Goal: Use online tool/utility: Utilize a website feature to perform a specific function

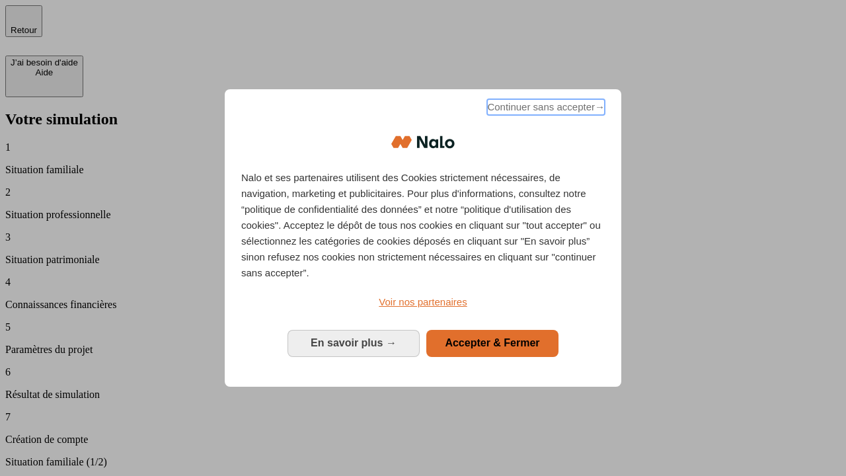
click at [544, 109] on span "Continuer sans accepter →" at bounding box center [546, 107] width 118 height 16
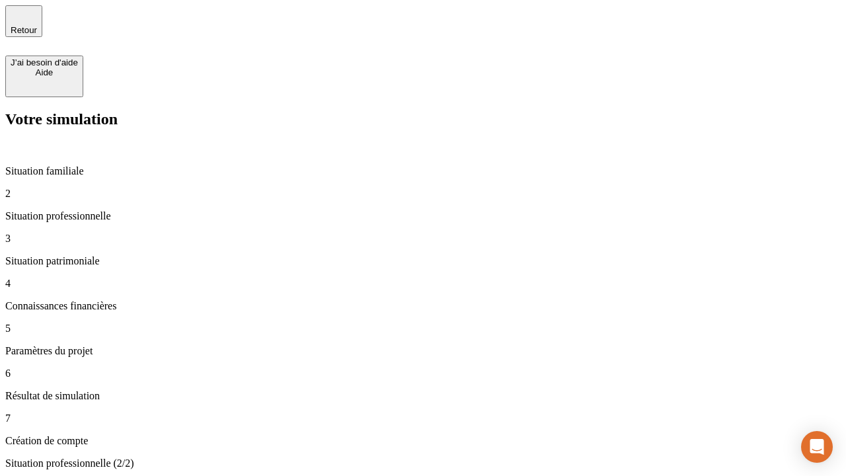
type input "30 000"
type input "1 000"
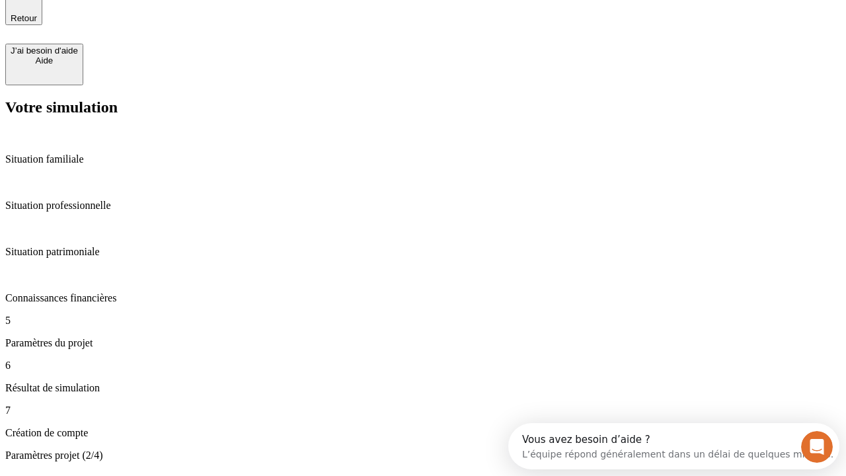
type input "65"
type input "5 000"
type input "640"
